Goal: Check status

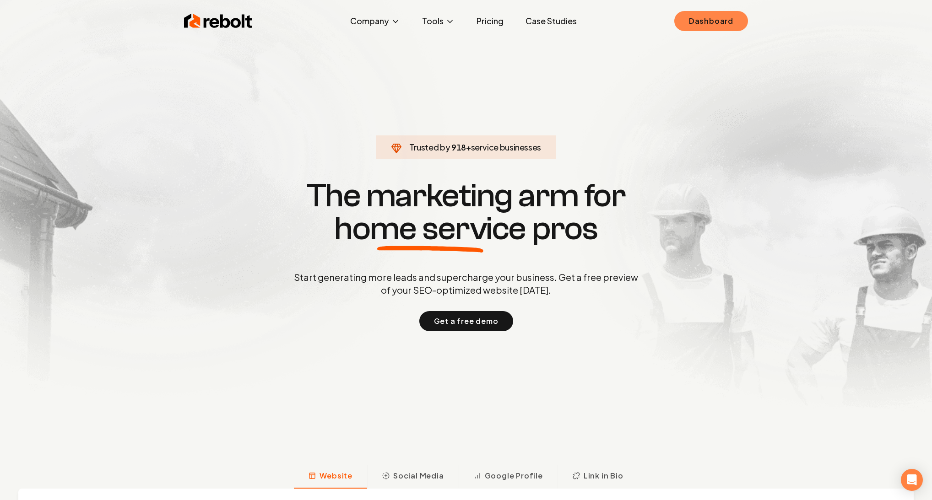
click at [693, 17] on link "Dashboard" at bounding box center [711, 21] width 74 height 20
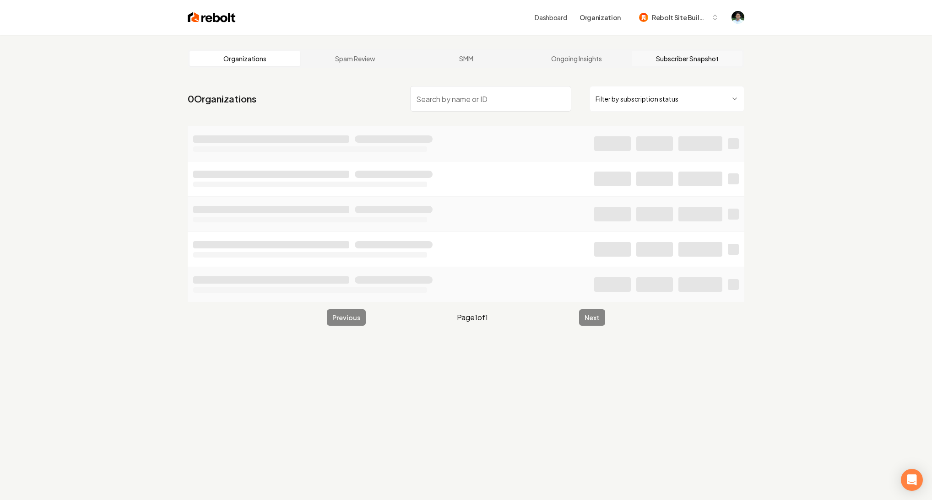
click at [663, 58] on link "Subscriber Snapshot" at bounding box center [687, 58] width 111 height 15
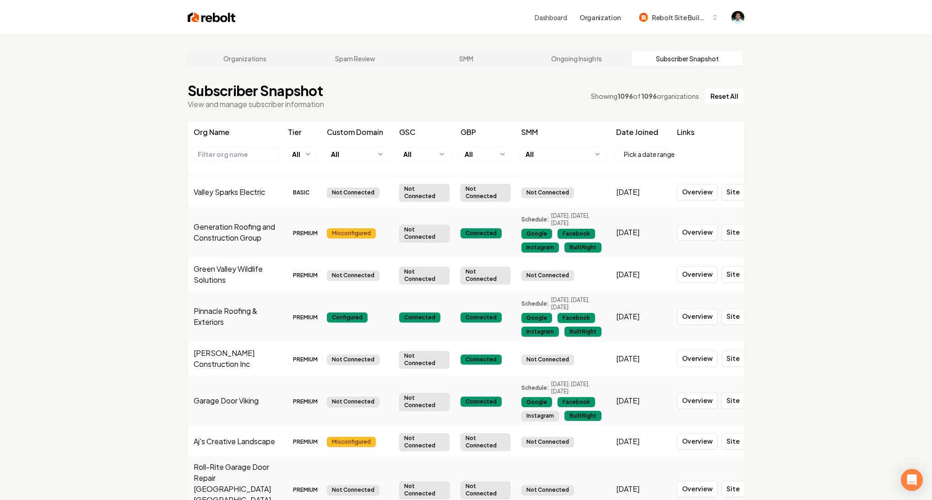
scroll to position [838, 0]
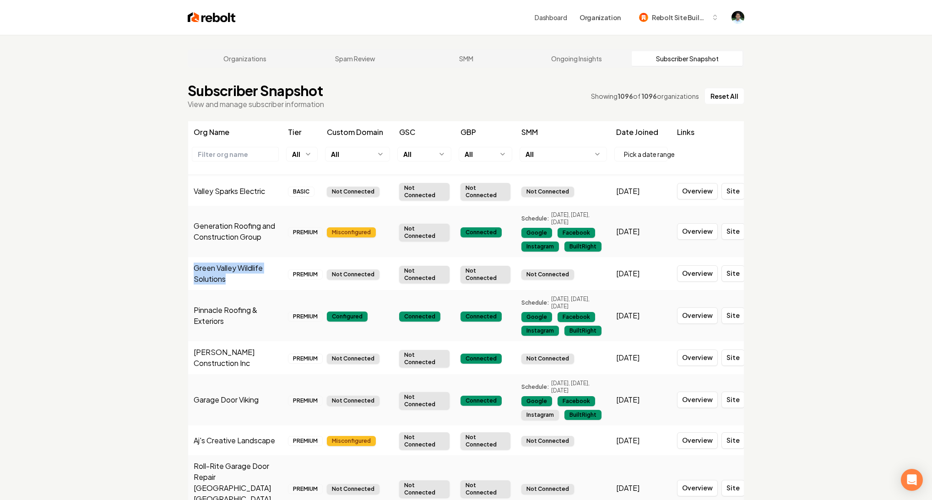
drag, startPoint x: 235, startPoint y: 286, endPoint x: 194, endPoint y: 279, distance: 41.2
click at [194, 279] on td "Green Valley Wildlife Solutions" at bounding box center [235, 273] width 94 height 33
drag, startPoint x: 292, startPoint y: 281, endPoint x: 308, endPoint y: 284, distance: 15.9
click at [308, 280] on div "PREMIUM" at bounding box center [305, 275] width 35 height 10
drag, startPoint x: 329, startPoint y: 282, endPoint x: 373, endPoint y: 284, distance: 44.0
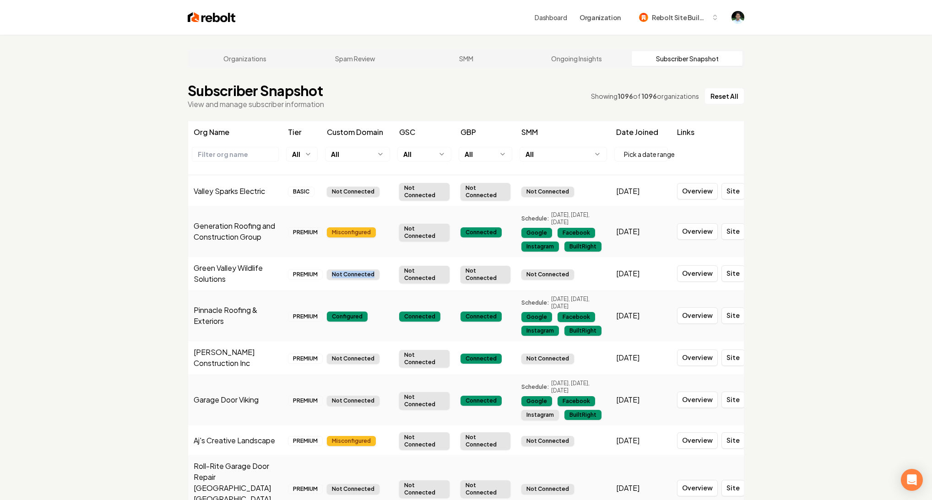
click at [373, 280] on div "Not Connected" at bounding box center [353, 275] width 53 height 10
drag, startPoint x: 401, startPoint y: 276, endPoint x: 434, endPoint y: 285, distance: 34.1
click at [434, 283] on div "Not Connected" at bounding box center [424, 274] width 50 height 17
drag, startPoint x: 461, startPoint y: 278, endPoint x: 511, endPoint y: 292, distance: 52.1
click at [511, 290] on tr "Green Valley Wildlife Solutions PREMIUM Not Connected Not Connected Not Connect…" at bounding box center [466, 273] width 556 height 33
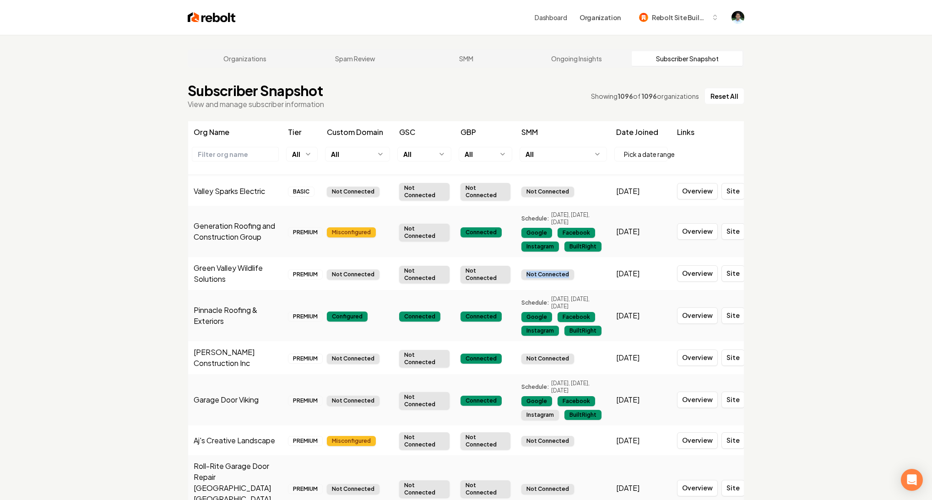
drag, startPoint x: 523, startPoint y: 281, endPoint x: 568, endPoint y: 284, distance: 45.4
click at [568, 284] on td "Not Connected" at bounding box center [563, 273] width 94 height 33
click at [570, 284] on td "Not Connected" at bounding box center [563, 273] width 94 height 33
click at [793, 227] on div "Organizations Spam Review SMM Ongoing Insights Subscriber Snapshot Subscriber S…" at bounding box center [466, 287] width 932 height 505
